Goal: Task Accomplishment & Management: Use online tool/utility

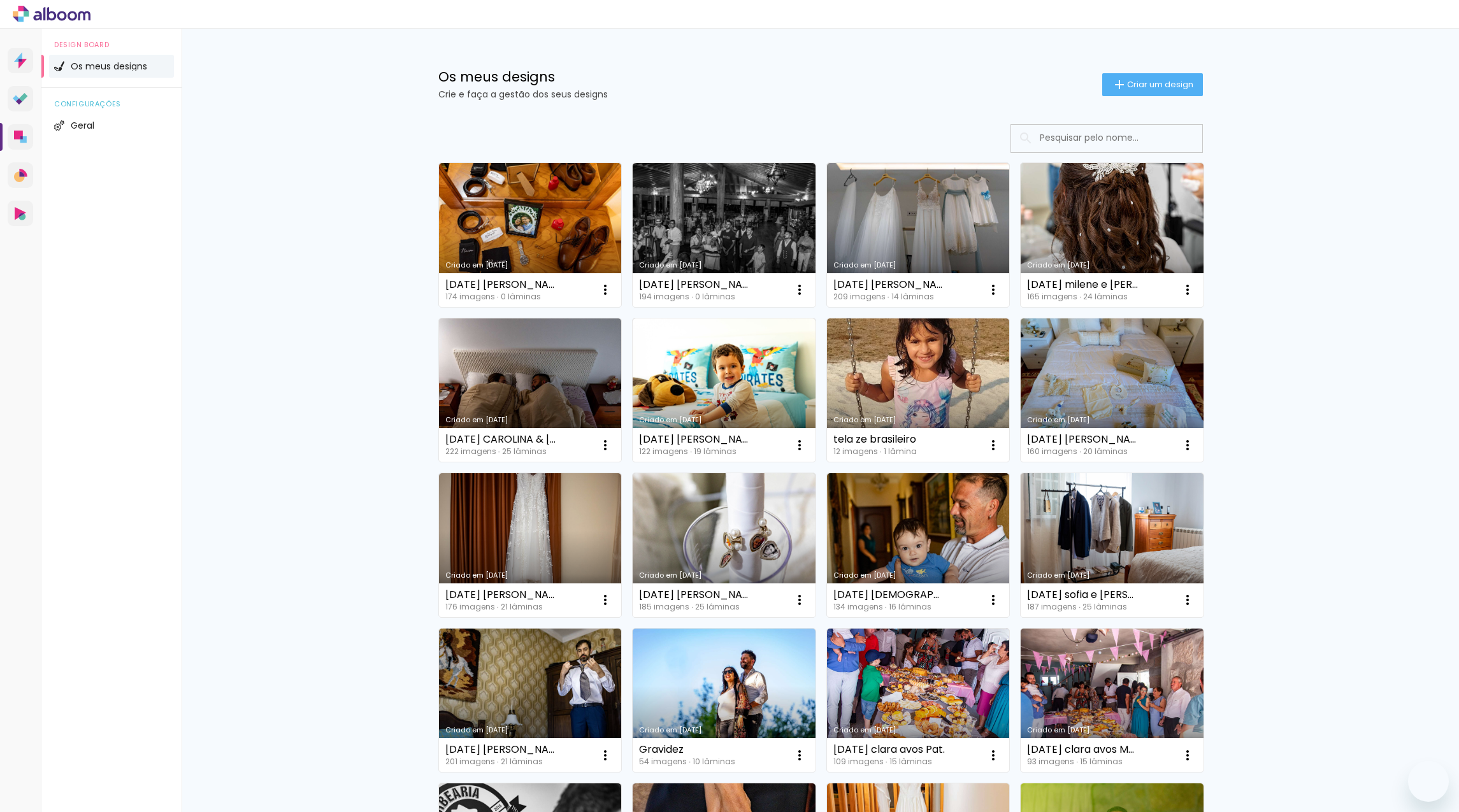
click at [923, 206] on link "Criado em [DATE]" at bounding box center [918, 235] width 183 height 144
click at [908, 211] on link "Criado em [DATE]" at bounding box center [918, 235] width 183 height 144
